Goal: Information Seeking & Learning: Understand process/instructions

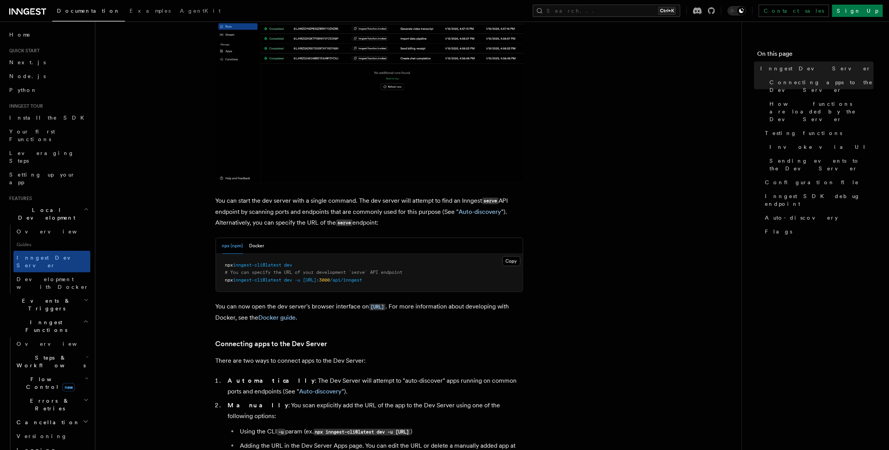
scroll to position [153, 0]
click at [38, 228] on span "Overview" at bounding box center [56, 231] width 79 height 6
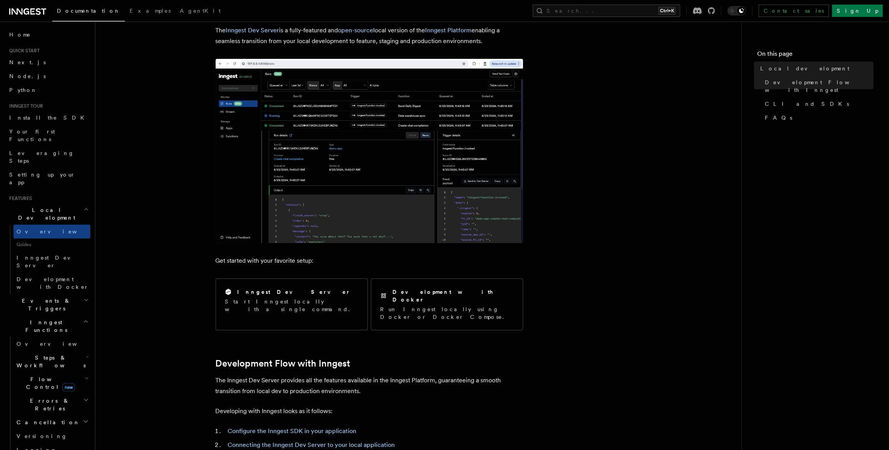
scroll to position [153, 0]
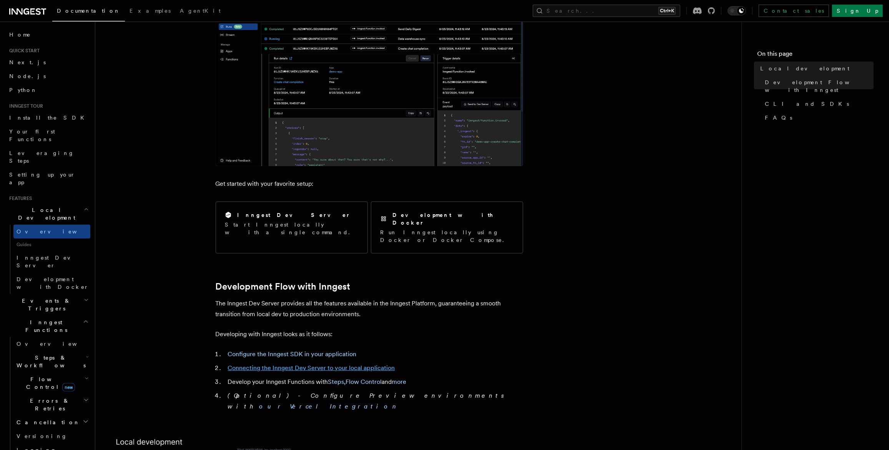
click at [280, 364] on link "Connecting the Inngest Dev Server to your local application" at bounding box center [311, 367] width 167 height 7
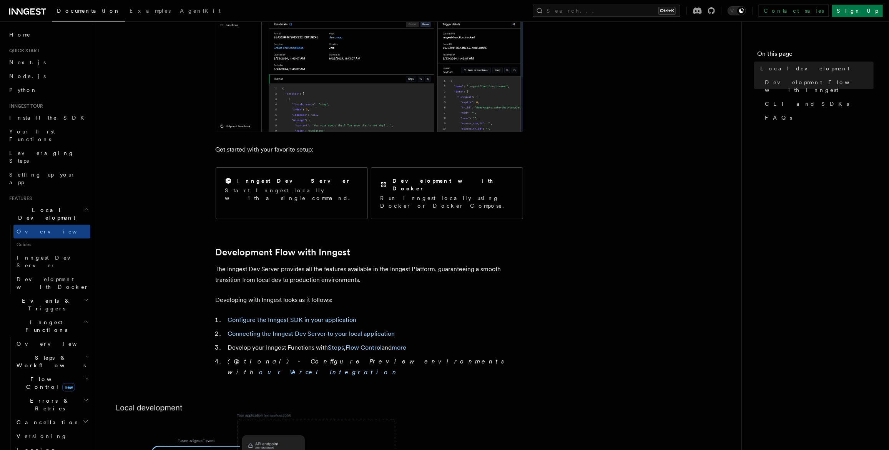
scroll to position [184, 0]
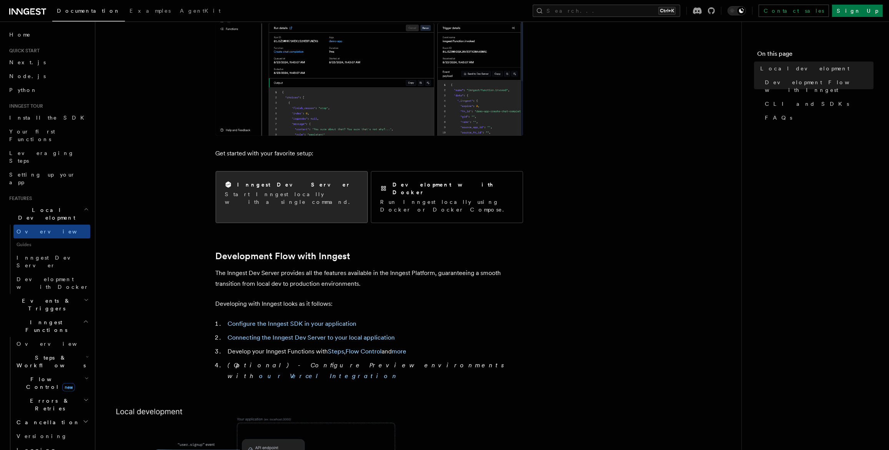
click at [268, 191] on p "Start Inngest locally with a single command." at bounding box center [291, 197] width 133 height 15
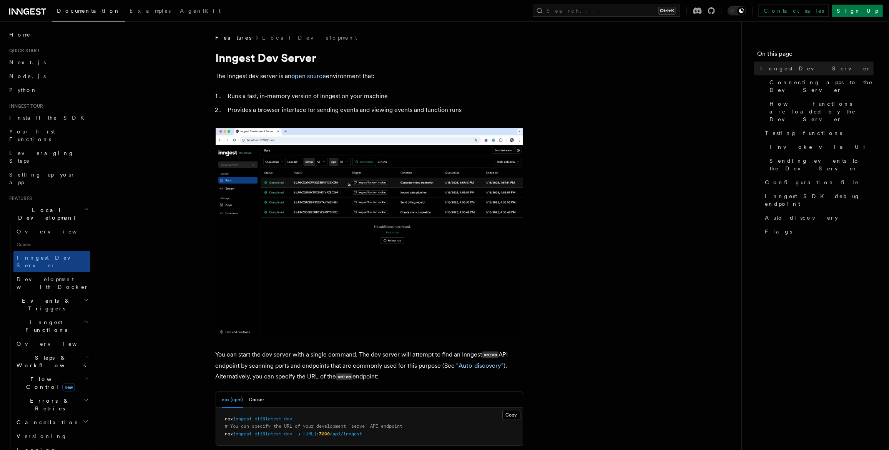
drag, startPoint x: 276, startPoint y: 148, endPoint x: 606, endPoint y: 294, distance: 360.0
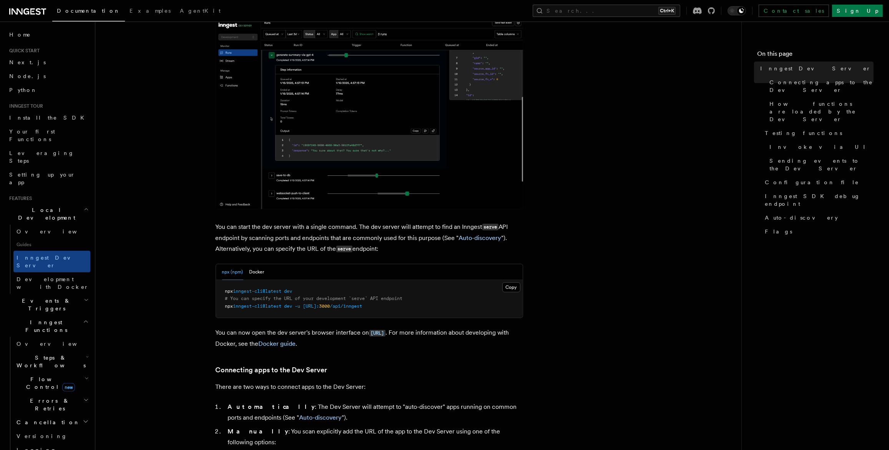
scroll to position [192, 0]
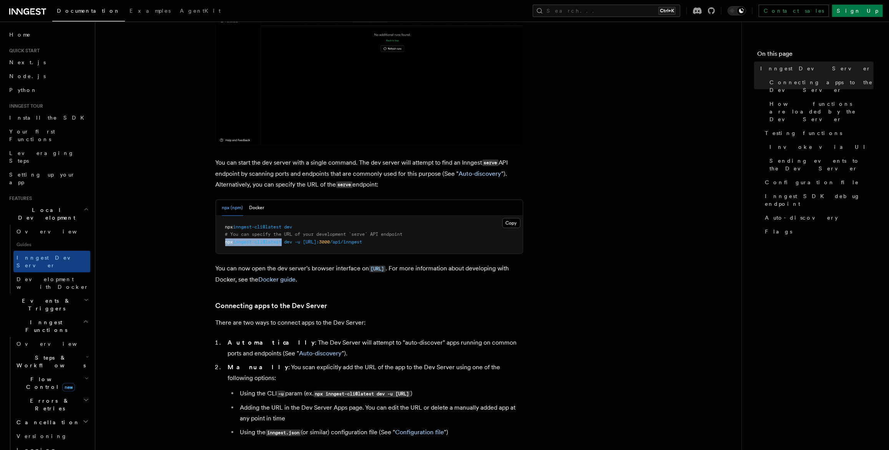
drag, startPoint x: 226, startPoint y: 239, endPoint x: 286, endPoint y: 243, distance: 60.1
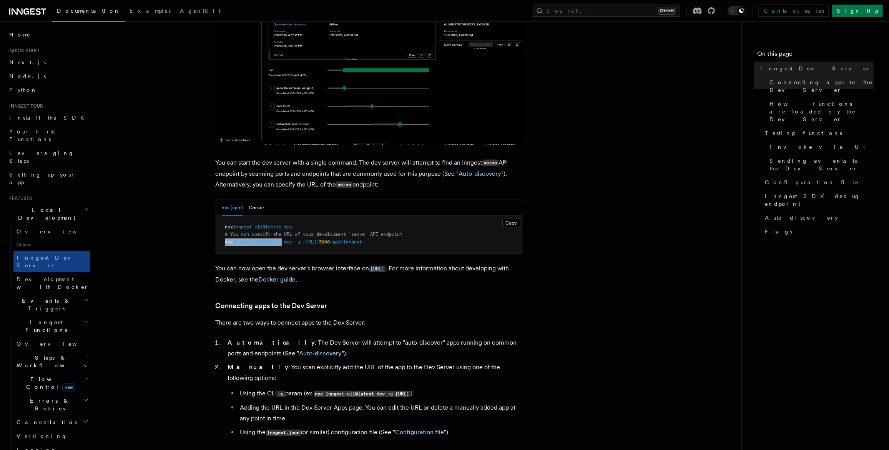
click at [286, 242] on pre "npx inngest-cli@latest dev # You can specify the URL of your development `serve…" at bounding box center [369, 235] width 307 height 38
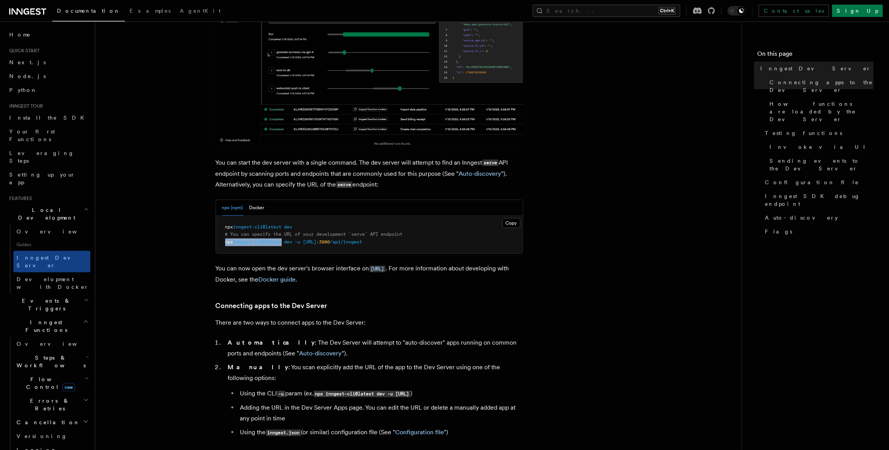
drag, startPoint x: 286, startPoint y: 243, endPoint x: 264, endPoint y: 242, distance: 22.7
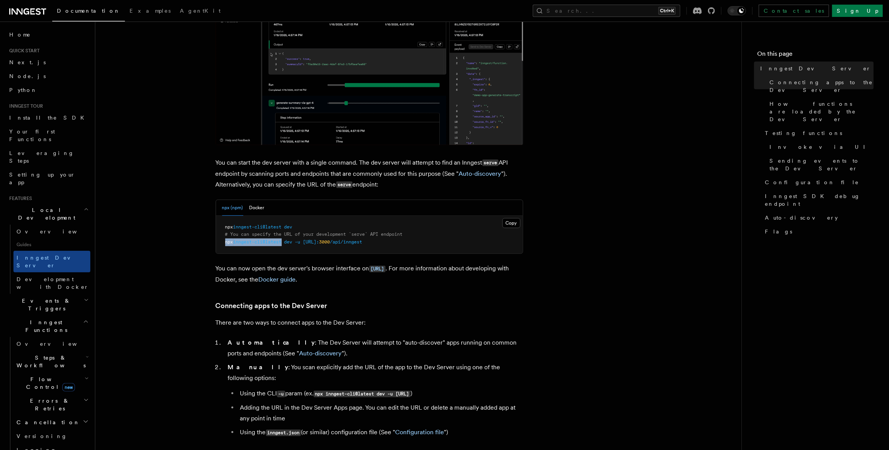
copy span "npx inngest-cli@latest"
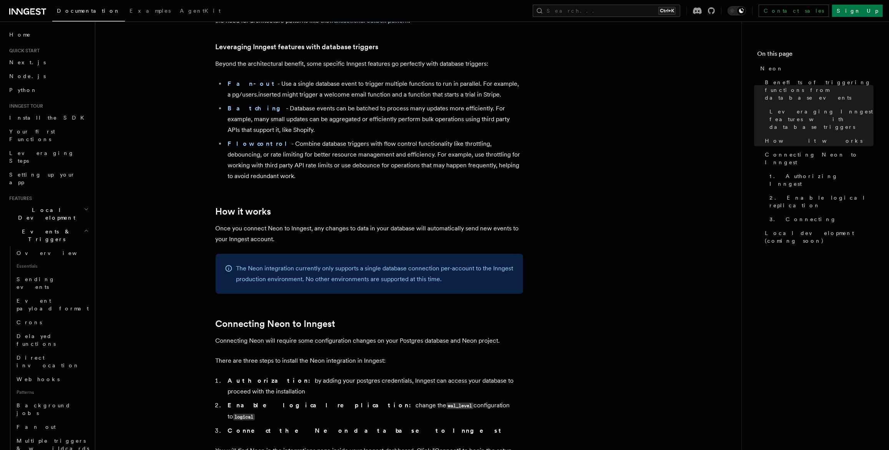
scroll to position [230, 0]
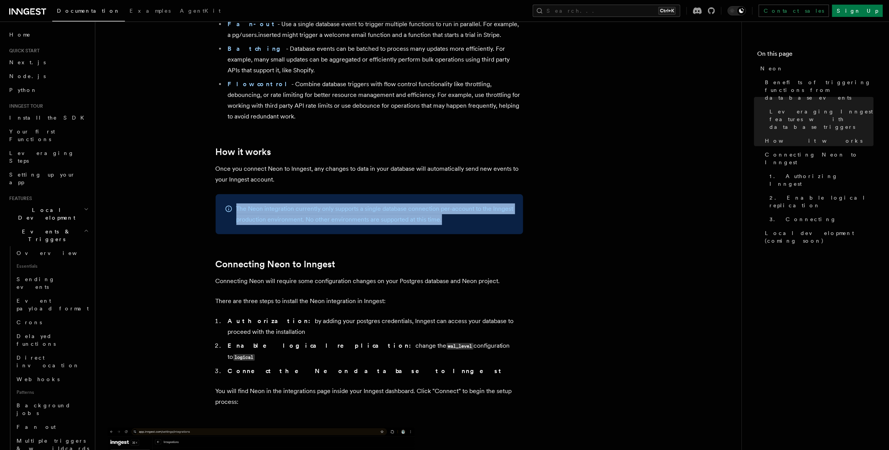
drag, startPoint x: 430, startPoint y: 223, endPoint x: 234, endPoint y: 211, distance: 197.1
click at [234, 211] on div "The Neon integration currently only supports a single database connection per-a…" at bounding box center [369, 214] width 307 height 40
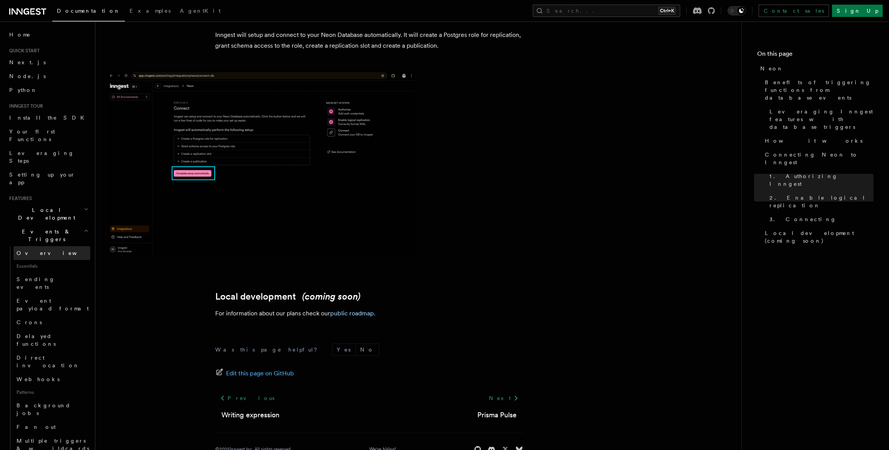
scroll to position [1672, 0]
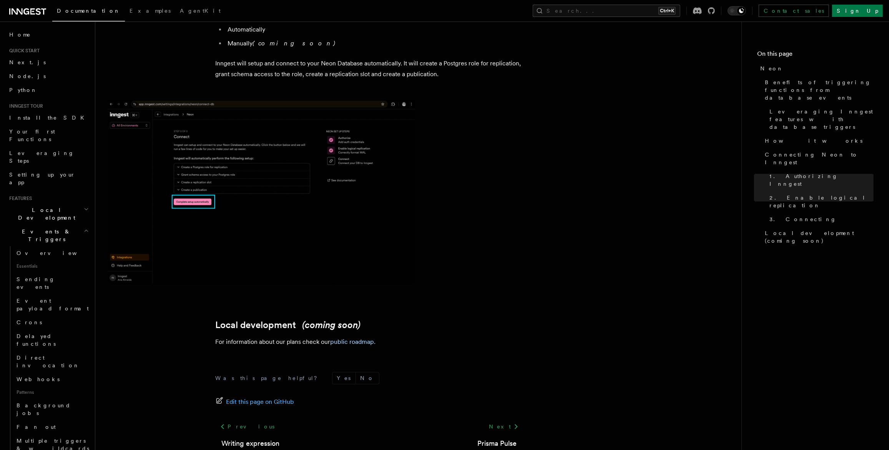
click at [84, 224] on h2 "Events & Triggers" at bounding box center [48, 235] width 84 height 22
click at [28, 271] on span "Overview" at bounding box center [56, 274] width 79 height 6
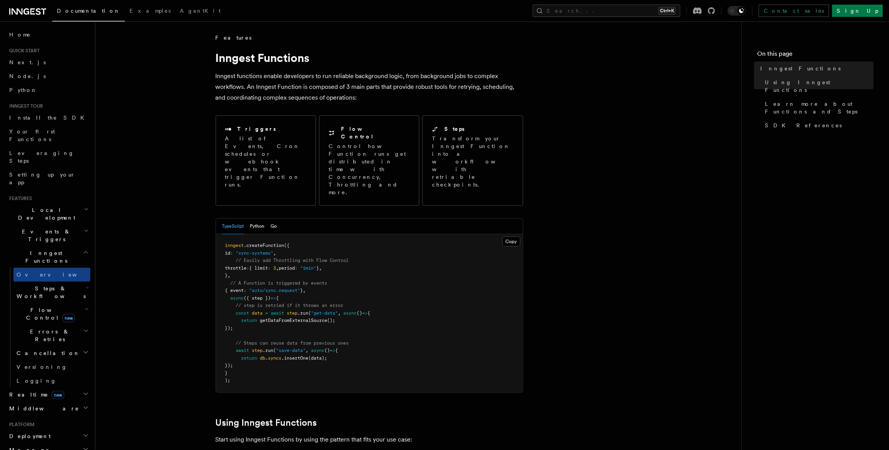
click at [404, 297] on pre "inngest .createFunction ({ id : "sync-systems" , // Easily add Throttling with …" at bounding box center [369, 313] width 307 height 158
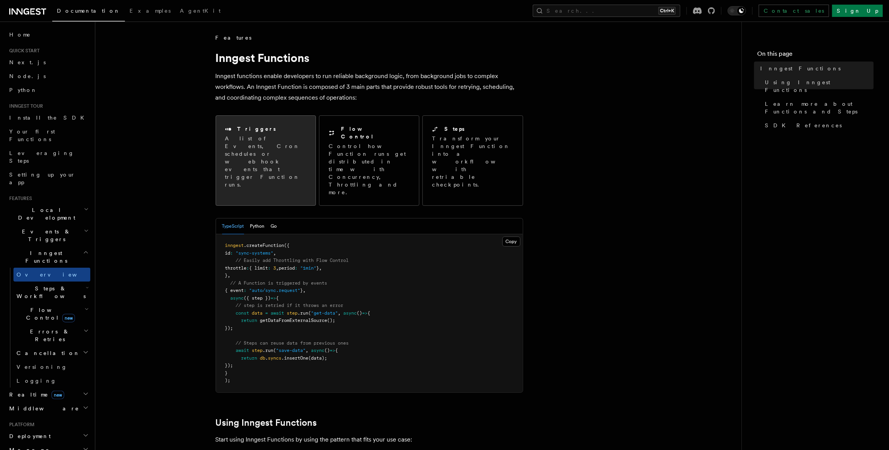
click at [263, 157] on p "A list of Events, Cron schedules or webhook events that trigger Function runs." at bounding box center [265, 162] width 81 height 54
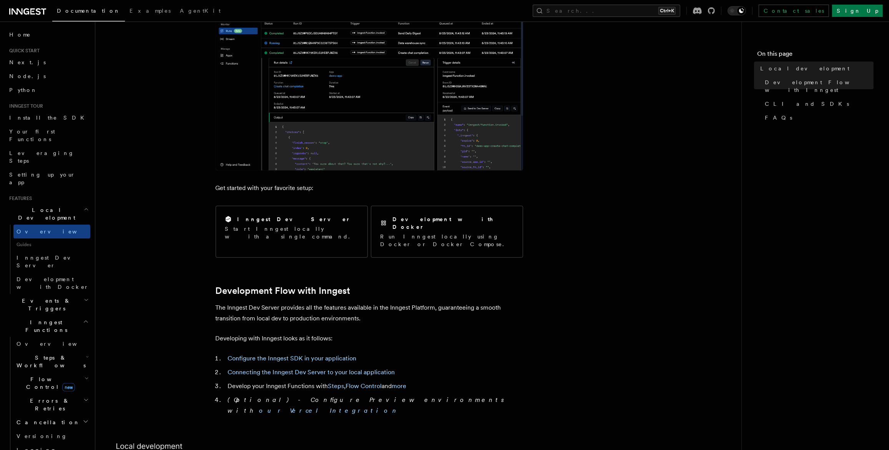
scroll to position [153, 0]
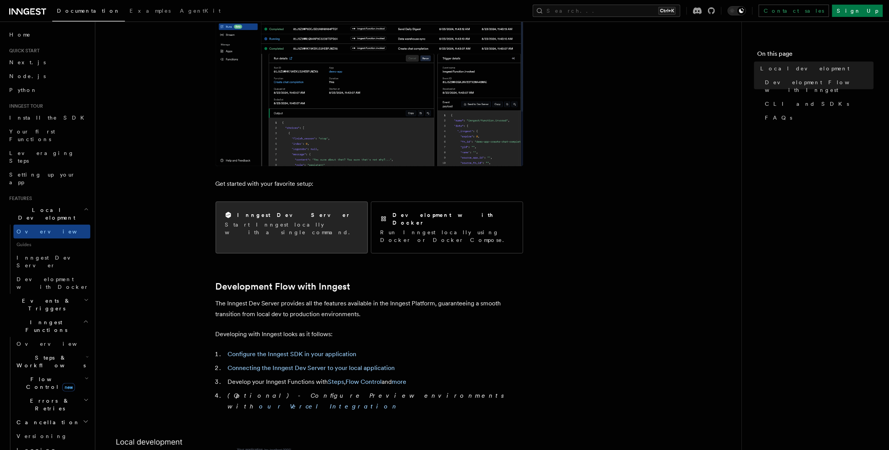
click at [283, 217] on h2 "Inngest Dev Server" at bounding box center [294, 215] width 113 height 8
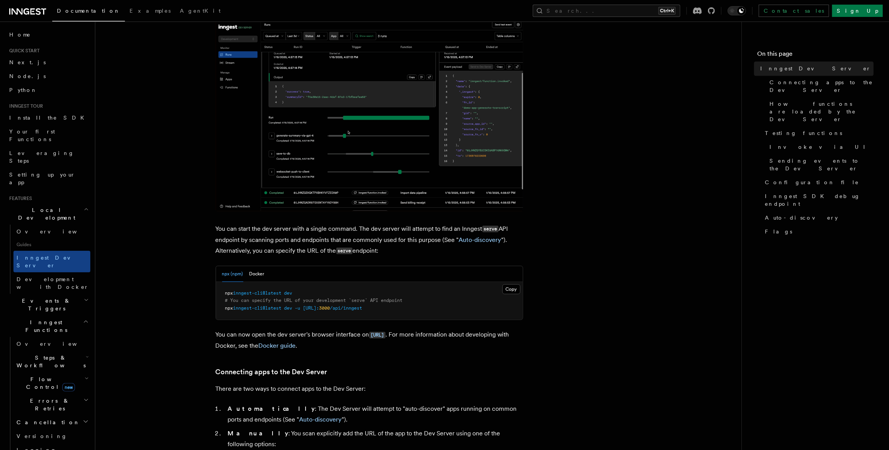
scroll to position [153, 0]
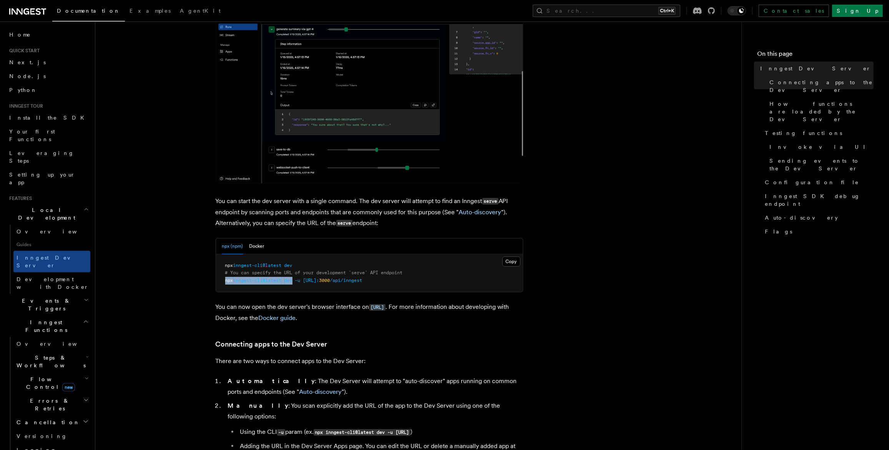
drag, startPoint x: 226, startPoint y: 279, endPoint x: 298, endPoint y: 280, distance: 71.9
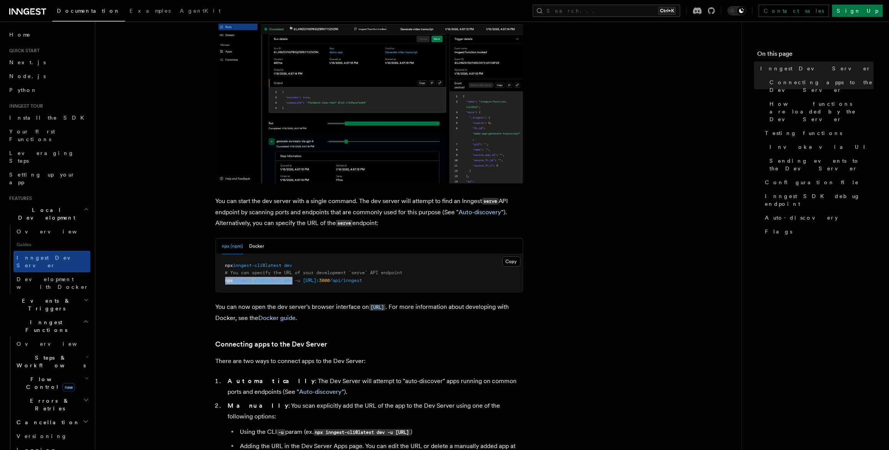
click at [298, 280] on span "npx inngest-cli@latest dev -u [URL]: 3000 /api/inngest" at bounding box center [293, 279] width 137 height 5
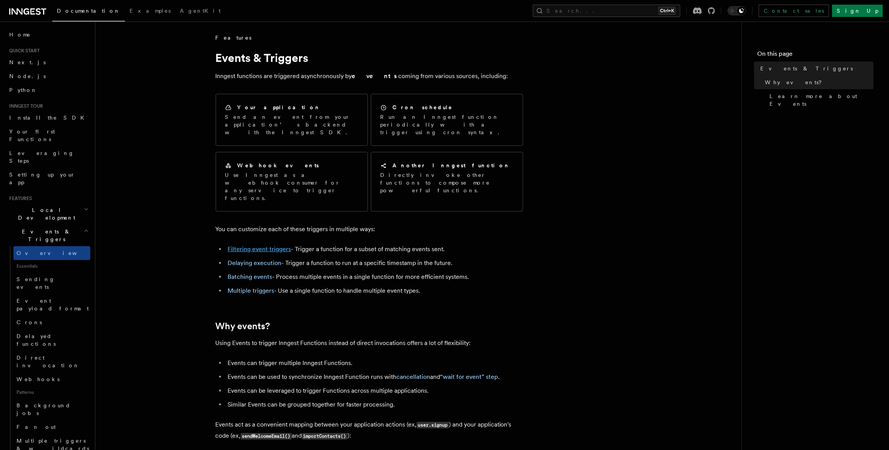
click at [269, 245] on link "Filtering event triggers" at bounding box center [259, 248] width 63 height 7
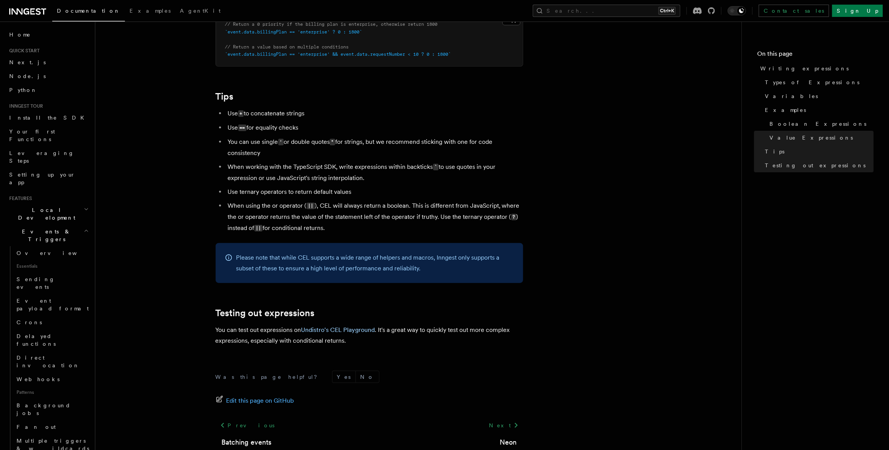
scroll to position [761, 0]
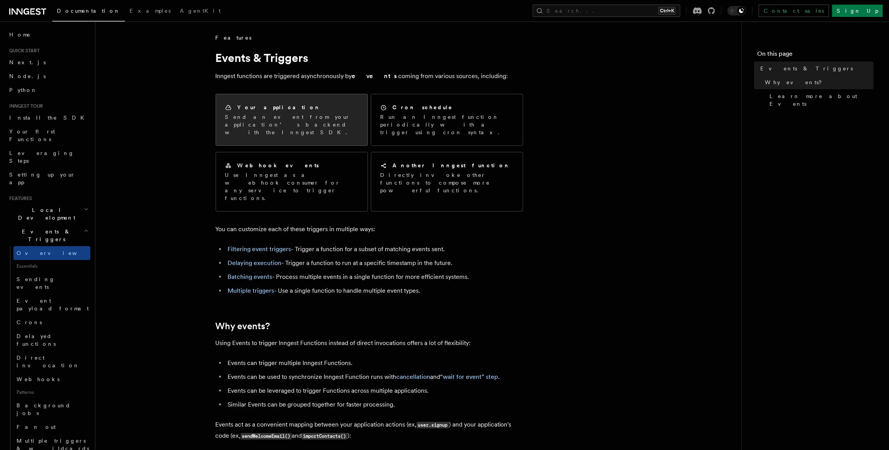
click at [283, 126] on p "Send an event from your application’s backend with the Inngest SDK." at bounding box center [291, 124] width 133 height 23
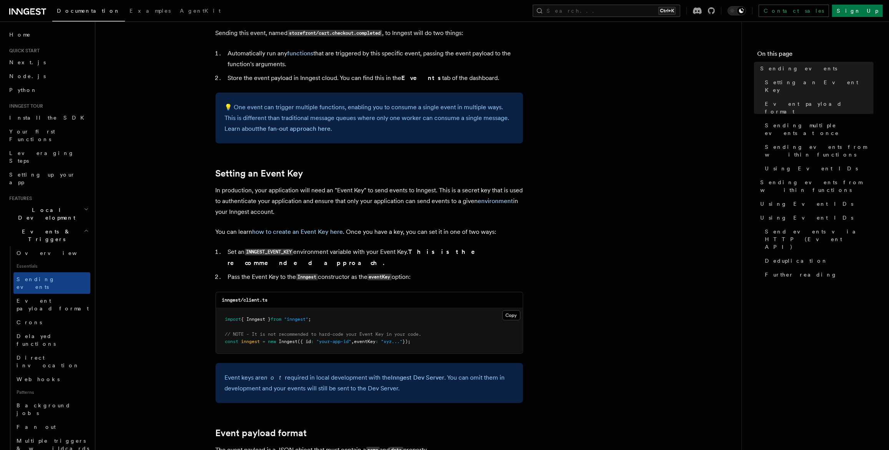
scroll to position [422, 0]
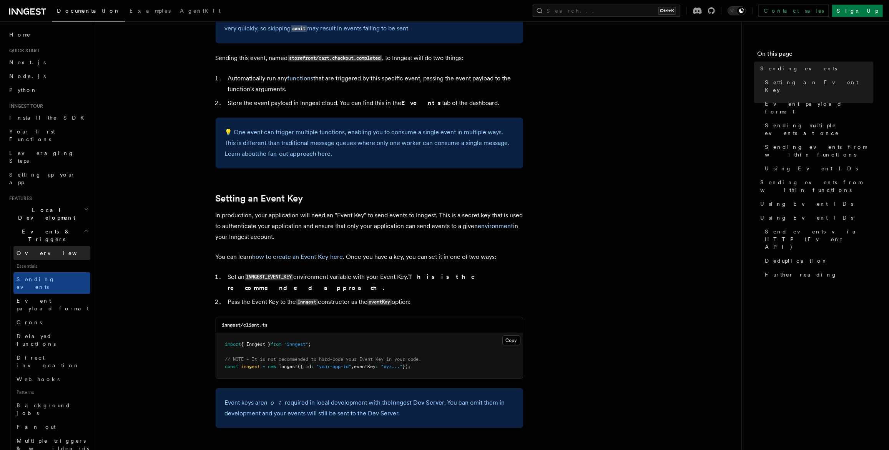
click at [41, 246] on link "Overview" at bounding box center [51, 253] width 77 height 14
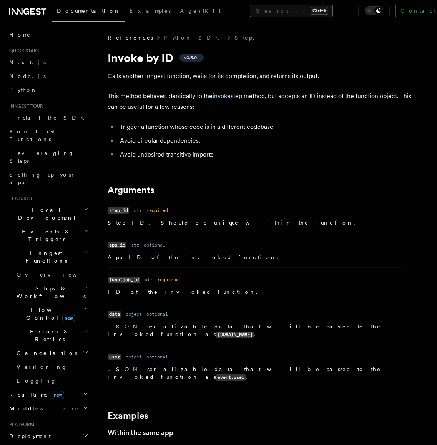
drag, startPoint x: 0, startPoint y: 0, endPoint x: 218, endPoint y: 8, distance: 218.1
click at [250, 8] on button "Search... Ctrl+K" at bounding box center [291, 11] width 83 height 12
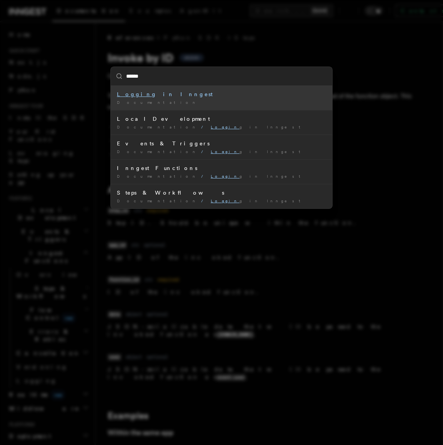
type input "*******"
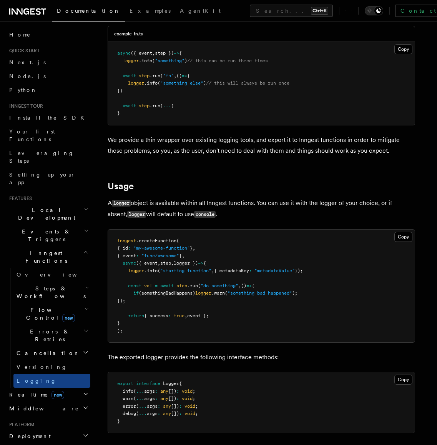
scroll to position [192, 0]
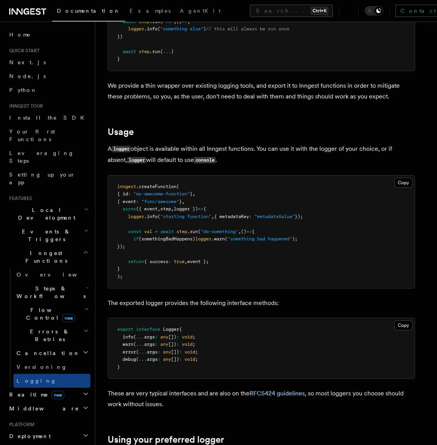
click at [133, 214] on span "logger" at bounding box center [136, 216] width 16 height 5
click at [134, 214] on span "logger" at bounding box center [136, 216] width 16 height 5
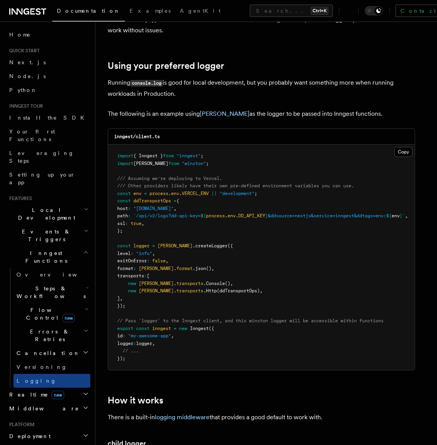
scroll to position [576, 0]
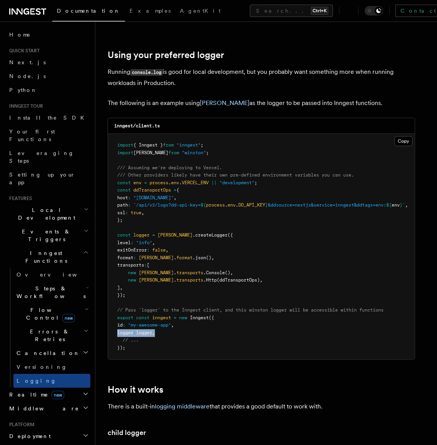
drag, startPoint x: 170, startPoint y: 333, endPoint x: 117, endPoint y: 331, distance: 52.7
click at [117, 331] on pre "import { Inngest } from "inngest" ; import winston from "winston" ; /// Assumin…" at bounding box center [261, 246] width 307 height 225
click at [168, 334] on pre "import { Inngest } from "inngest" ; import winston from "winston" ; /// Assumin…" at bounding box center [261, 246] width 307 height 225
drag, startPoint x: 168, startPoint y: 332, endPoint x: 108, endPoint y: 330, distance: 60.4
click at [108, 330] on pre "import { Inngest } from "inngest" ; import winston from "winston" ; /// Assumin…" at bounding box center [261, 246] width 307 height 225
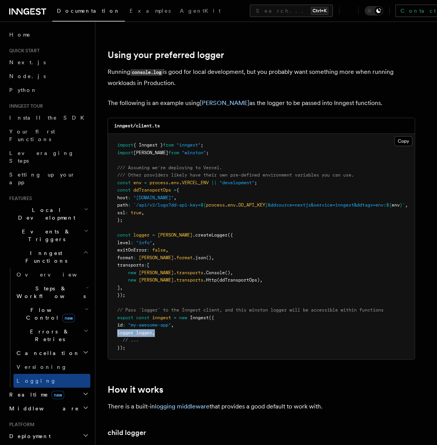
copy span "logger : logger ,"
drag, startPoint x: 119, startPoint y: 182, endPoint x: 283, endPoint y: 184, distance: 164.5
click at [283, 184] on pre "import { Inngest } from "inngest" ; import winston from "winston" ; /// Assumin…" at bounding box center [261, 246] width 307 height 225
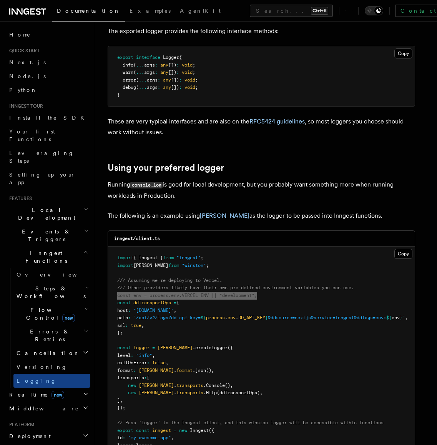
scroll to position [422, 0]
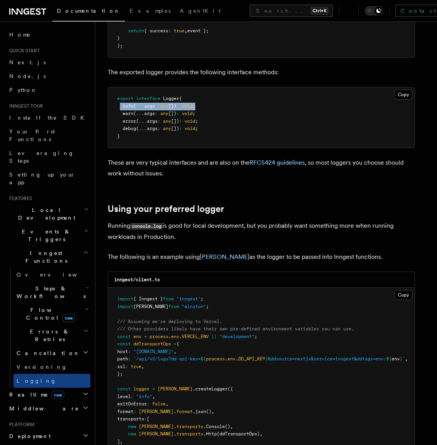
drag, startPoint x: 121, startPoint y: 107, endPoint x: 211, endPoint y: 104, distance: 90.0
click at [211, 104] on pre "export interface Logger { info ( ... args : any []) : void ; warn ( ... args : …" at bounding box center [261, 117] width 307 height 60
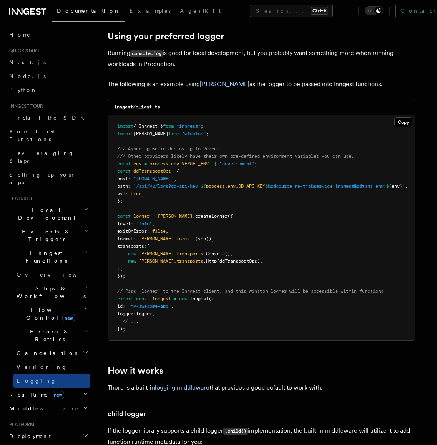
scroll to position [638, 0]
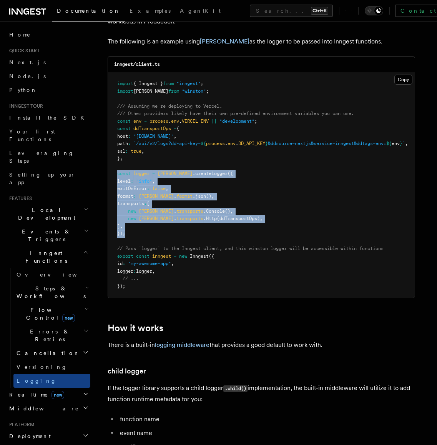
drag, startPoint x: 135, startPoint y: 231, endPoint x: 102, endPoint y: 174, distance: 66.3
click at [102, 174] on div "Features Inngest Functions Logging in Inngest Log handling can have some caveat…" at bounding box center [266, 74] width 342 height 1424
drag, startPoint x: 102, startPoint y: 174, endPoint x: 161, endPoint y: 171, distance: 59.3
copy code "const logger = winston .createLogger ({ level : "info" , exitOnError : false , …"
